Goal: Check status: Check status

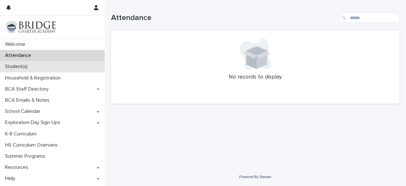
click at [49, 69] on div "Student(s)" at bounding box center [52, 66] width 105 height 11
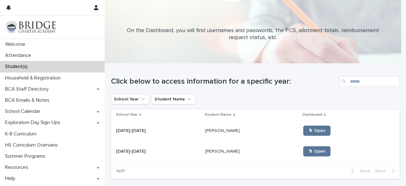
click at [223, 127] on p "[PERSON_NAME]" at bounding box center [223, 130] width 36 height 7
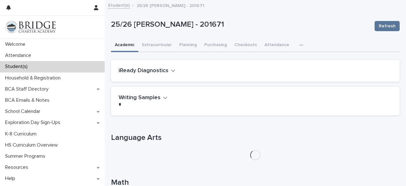
click at [176, 78] on div "iReady Diagnostics" at bounding box center [255, 71] width 289 height 22
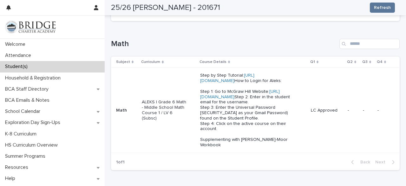
scroll to position [248, 0]
click at [171, 121] on p "ALEKS | Grade 6 Math - Middle School Math Course 1 / LV 6 (Subsc)" at bounding box center [164, 109] width 45 height 21
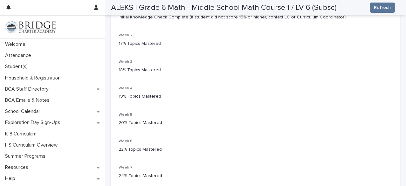
scroll to position [129, 0]
